Goal: Check status: Check status

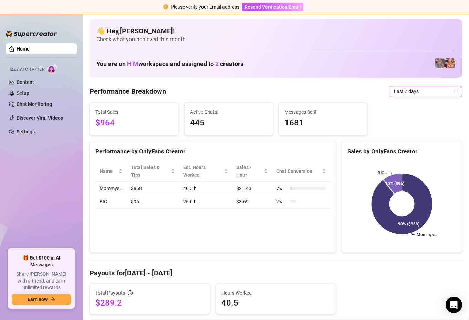
click at [457, 91] on icon "calendar" at bounding box center [456, 91] width 4 height 4
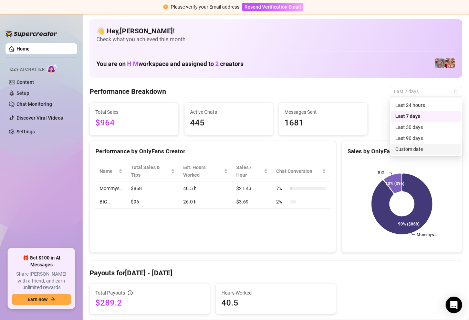
click at [412, 149] on div "Custom date" at bounding box center [425, 150] width 61 height 8
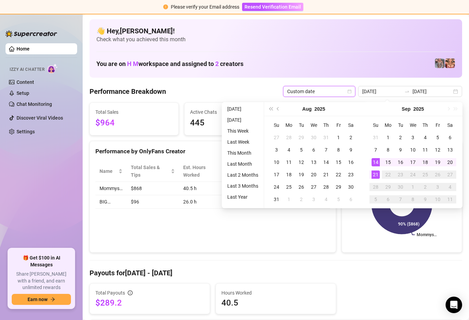
type input "[DATE]"
click at [375, 173] on div "21" at bounding box center [375, 175] width 8 height 8
type input "[DATE]"
